Goal: Information Seeking & Learning: Obtain resource

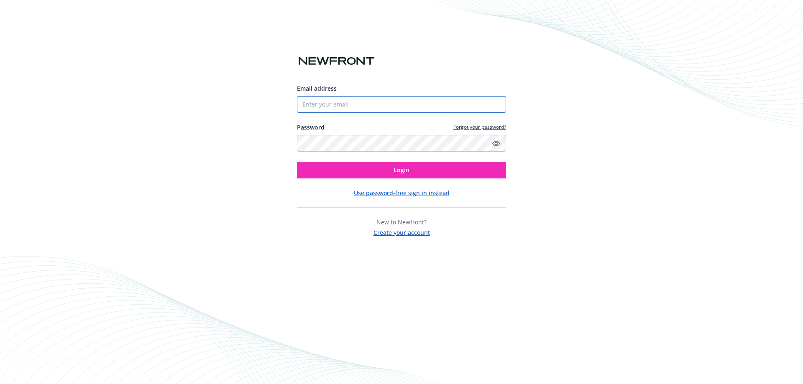
click at [369, 102] on input "Email address" at bounding box center [401, 104] width 209 height 17
type input "[PERSON_NAME][EMAIL_ADDRESS][DOMAIN_NAME]"
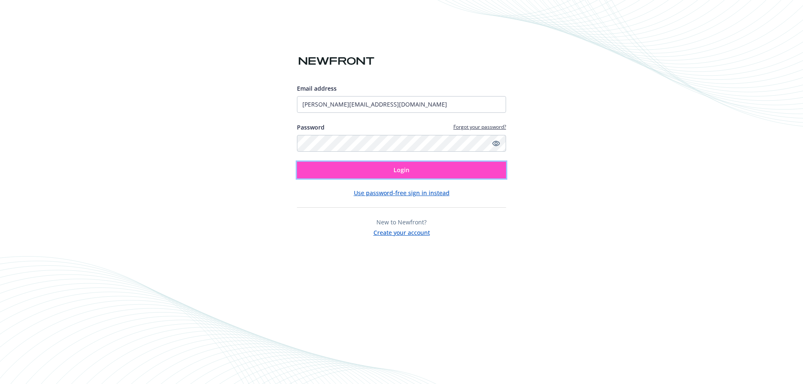
click at [401, 169] on span "Login" at bounding box center [402, 170] width 16 height 8
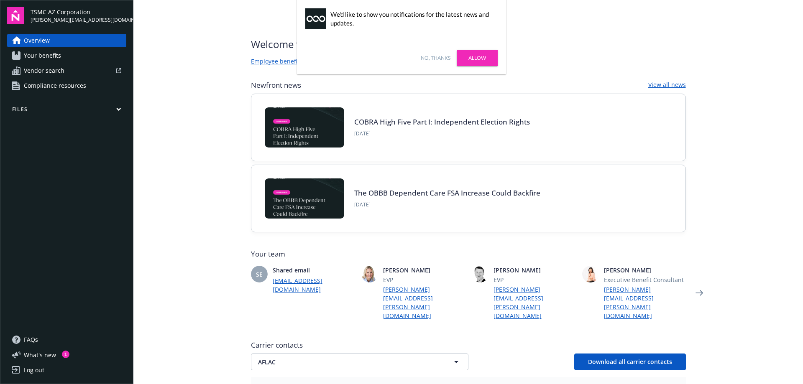
click at [477, 56] on link "Allow" at bounding box center [477, 58] width 41 height 16
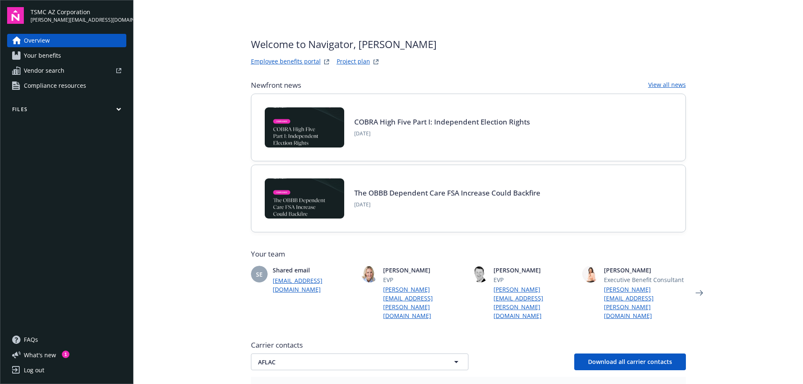
click at [117, 109] on icon "button" at bounding box center [119, 109] width 4 height 2
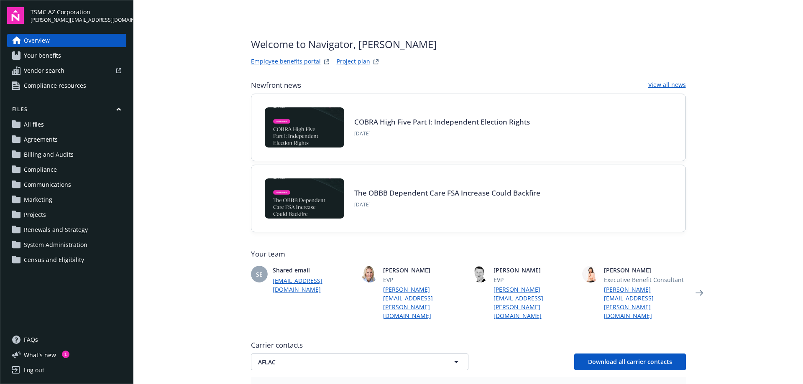
click at [36, 124] on span "All files" at bounding box center [34, 124] width 20 height 13
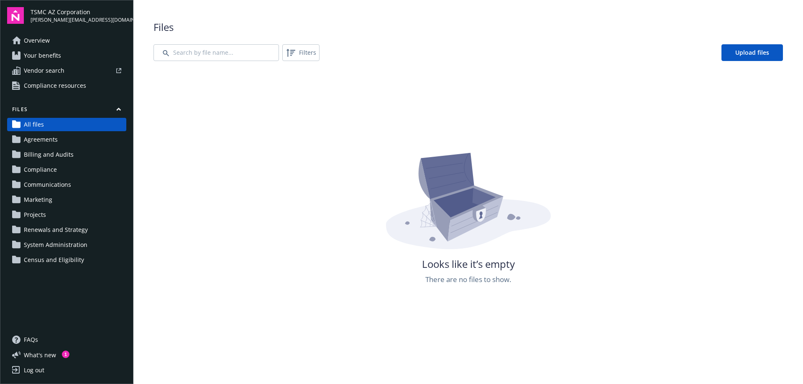
click at [59, 230] on span "Renewals and Strategy" at bounding box center [56, 229] width 64 height 13
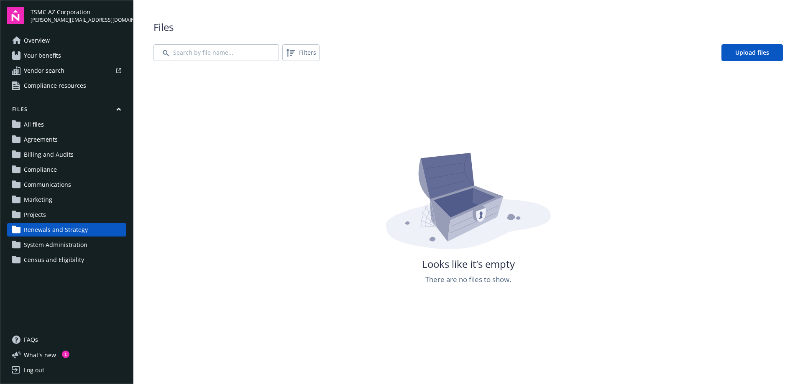
click at [68, 229] on span "Renewals and Strategy" at bounding box center [56, 229] width 64 height 13
click at [118, 108] on icon "button" at bounding box center [118, 110] width 5 height 4
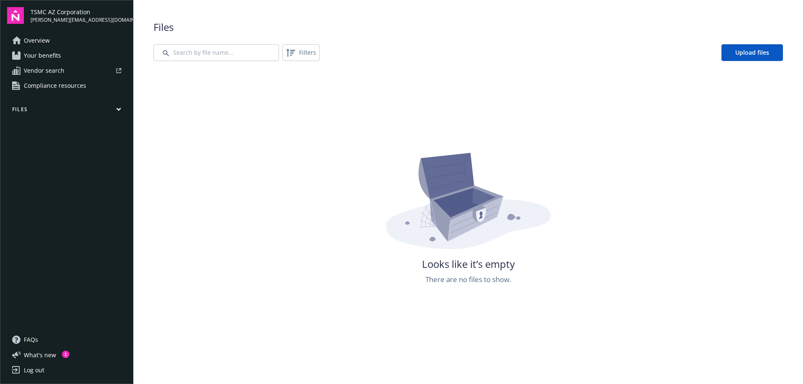
click at [43, 42] on span "Overview" at bounding box center [37, 40] width 26 height 13
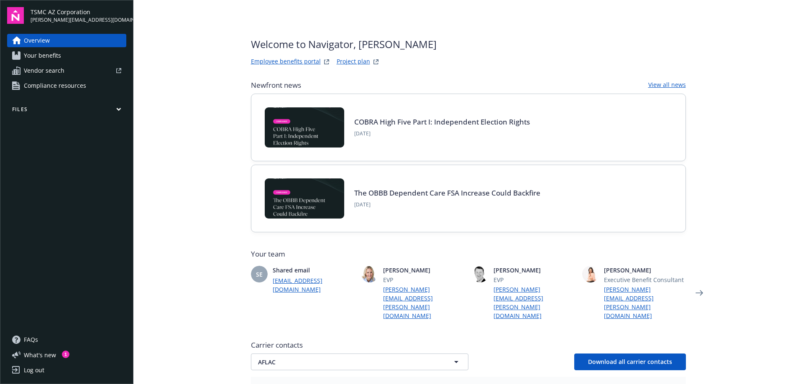
click at [54, 55] on span "Your benefits" at bounding box center [42, 55] width 37 height 13
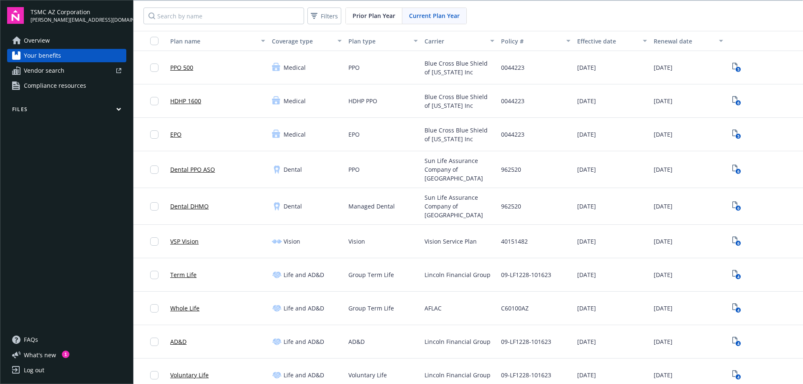
click at [14, 111] on button "Files" at bounding box center [66, 111] width 119 height 10
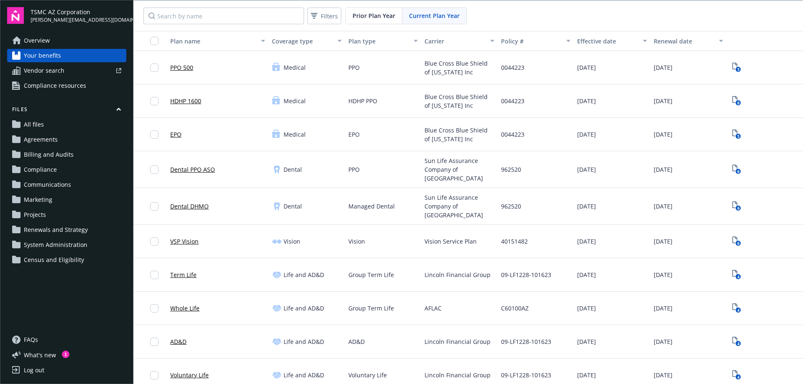
click at [36, 232] on span "Renewals and Strategy" at bounding box center [56, 229] width 64 height 13
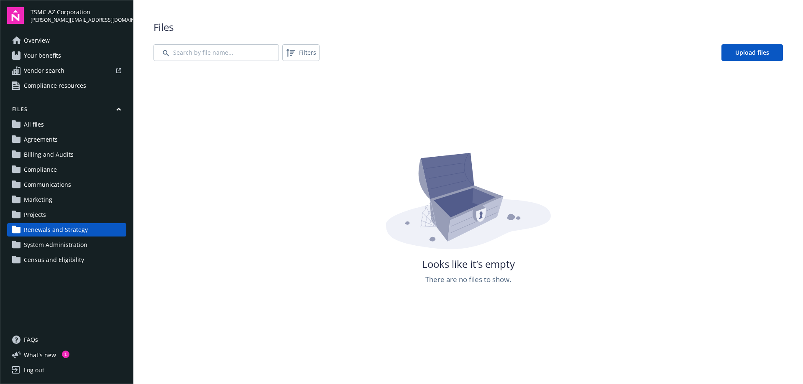
click at [15, 230] on icon at bounding box center [16, 230] width 8 height 8
click at [15, 244] on icon at bounding box center [16, 245] width 8 height 8
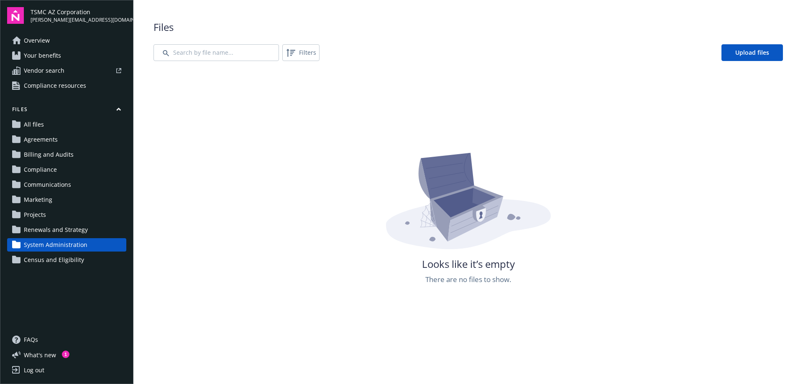
click at [15, 123] on icon at bounding box center [16, 124] width 8 height 8
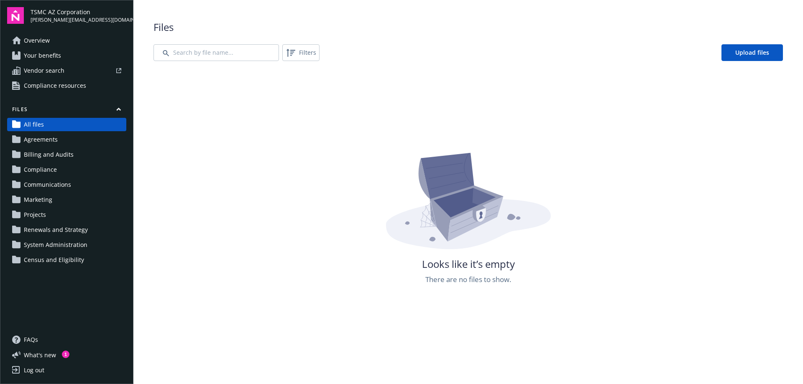
click at [33, 127] on span "All files" at bounding box center [34, 124] width 20 height 13
click at [50, 10] on span "TSMC AZ Corporation" at bounding box center [79, 12] width 96 height 9
click at [39, 40] on span "Overview" at bounding box center [37, 40] width 26 height 13
